Goal: Information Seeking & Learning: Learn about a topic

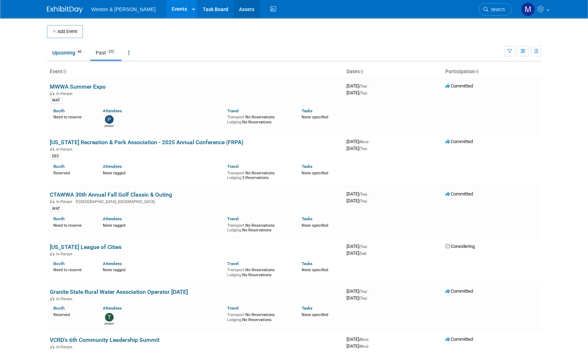
click at [234, 10] on link "Assets" at bounding box center [247, 9] width 26 height 18
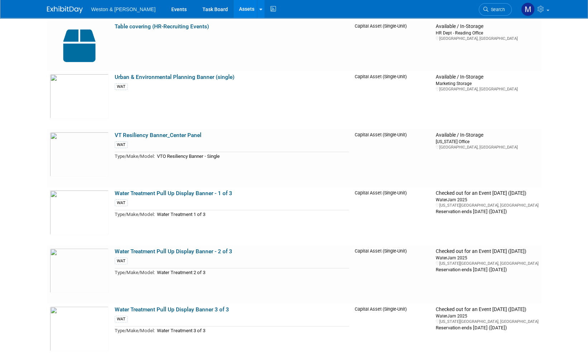
scroll to position [3547, 0]
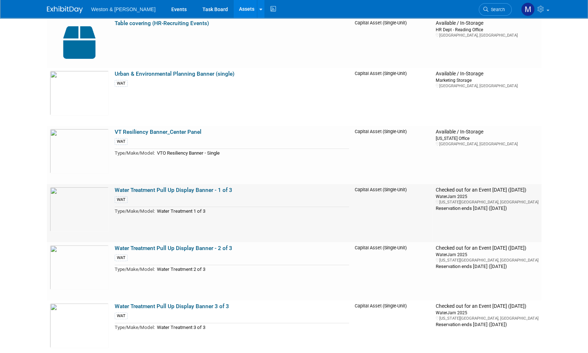
click at [181, 190] on link "Water Treatment Pull Up Display Banner - 1 of 3" at bounding box center [174, 190] width 118 height 6
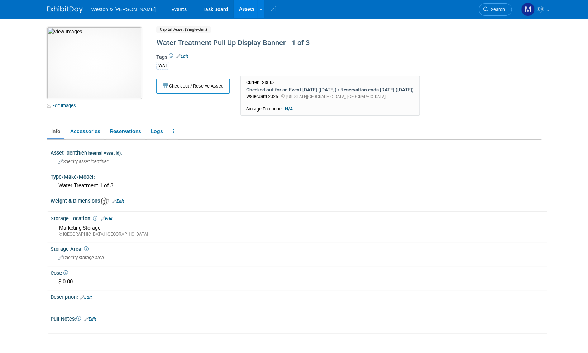
click at [96, 61] on img at bounding box center [94, 63] width 95 height 72
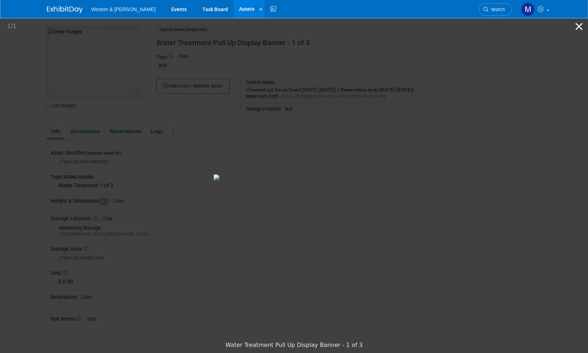
click at [580, 27] on button "Close gallery" at bounding box center [579, 26] width 18 height 17
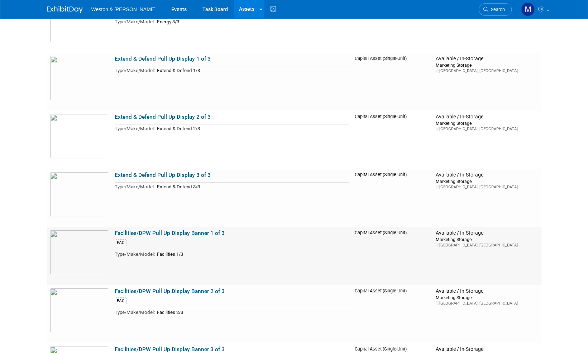
scroll to position [1540, 0]
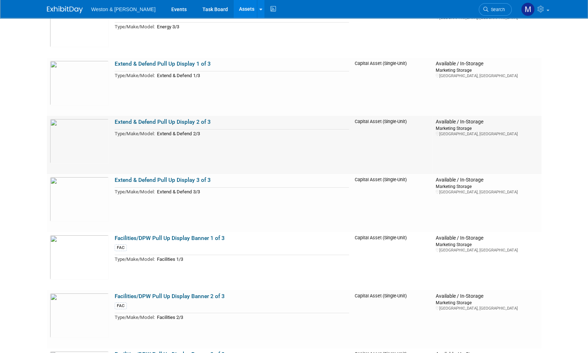
click at [148, 123] on link "Extend & Defend Pull Up Display 2 of 3" at bounding box center [163, 122] width 96 height 6
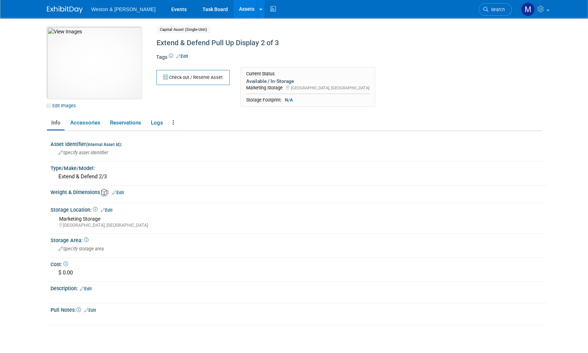
click at [94, 58] on img at bounding box center [94, 63] width 95 height 72
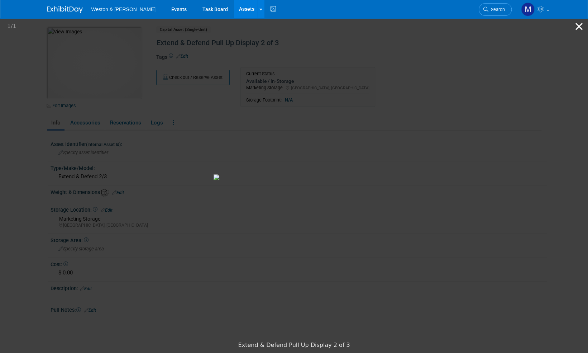
click at [577, 27] on button "Close gallery" at bounding box center [579, 26] width 18 height 17
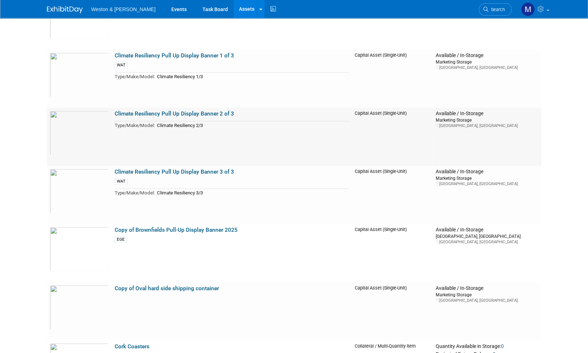
scroll to position [609, 0]
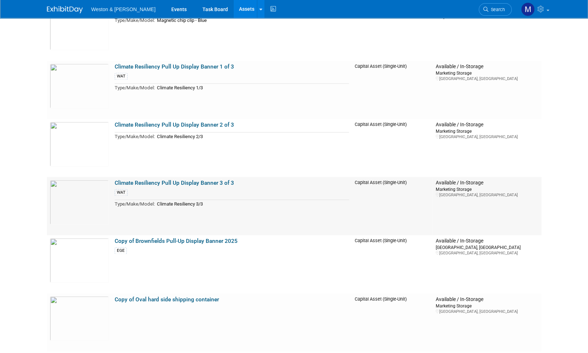
click at [145, 181] on link "Climate Resiliency Pull Up Display Banner 3 of 3" at bounding box center [174, 182] width 119 height 6
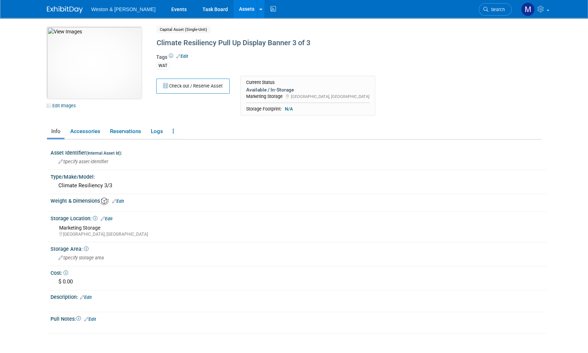
click at [102, 60] on img at bounding box center [94, 63] width 95 height 72
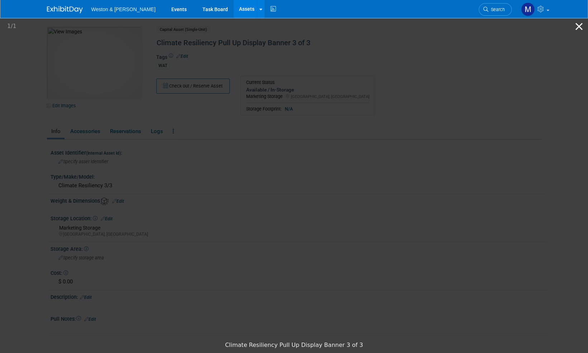
click at [580, 29] on button "Close gallery" at bounding box center [579, 26] width 18 height 17
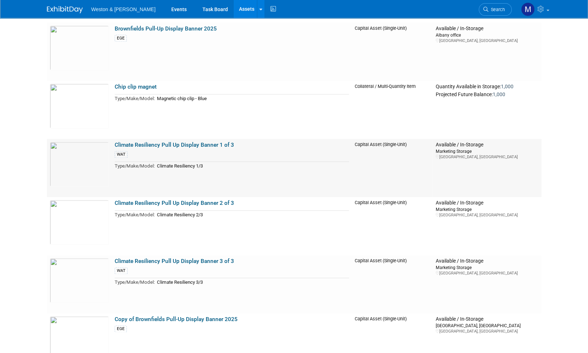
scroll to position [502, 0]
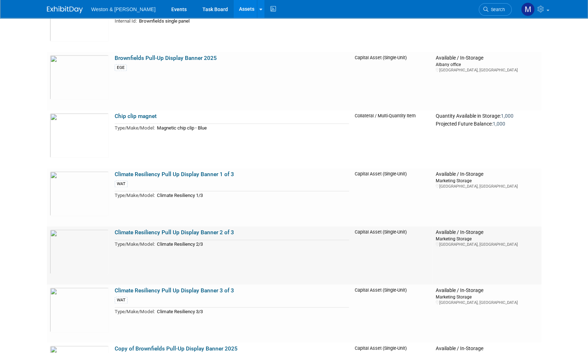
click at [162, 232] on link "Climate Resiliency Pull Up Display Banner 2 of 3" at bounding box center [174, 232] width 119 height 6
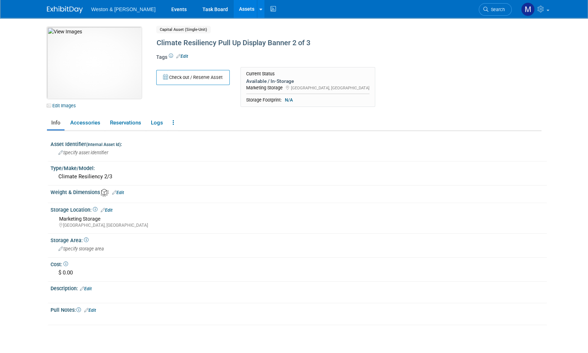
click at [96, 59] on img at bounding box center [94, 63] width 95 height 72
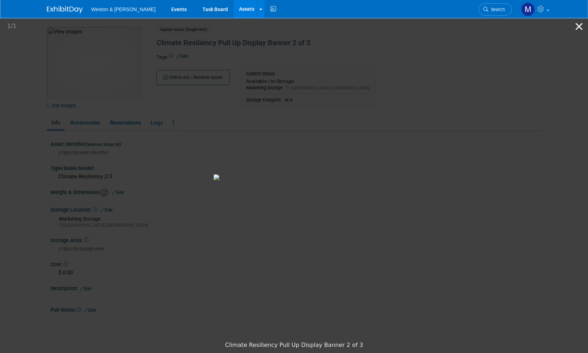
click at [579, 27] on button "Close gallery" at bounding box center [579, 26] width 18 height 17
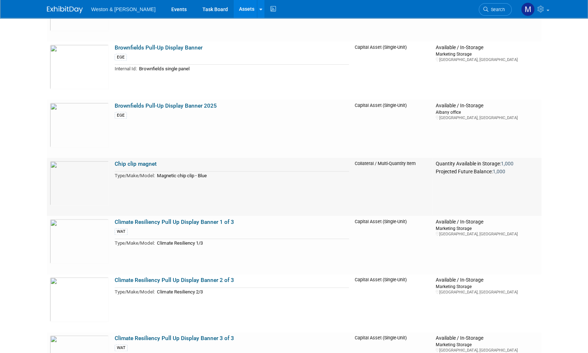
scroll to position [466, 0]
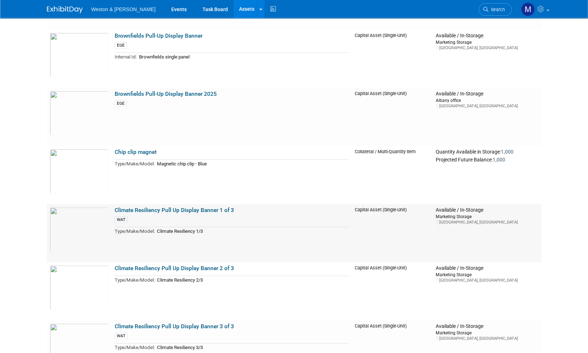
click at [185, 210] on link "Climate Resiliency Pull Up Display Banner 1 of 3" at bounding box center [174, 210] width 119 height 6
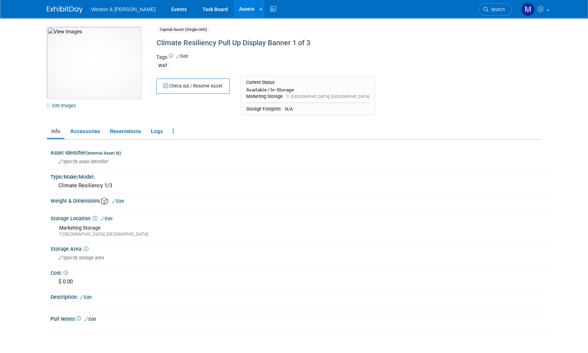
click at [98, 67] on img at bounding box center [94, 63] width 95 height 72
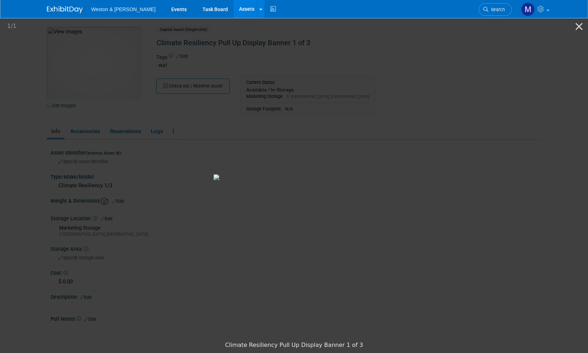
click at [375, 180] on img at bounding box center [294, 177] width 161 height 6
